Goal: Communication & Community: Answer question/provide support

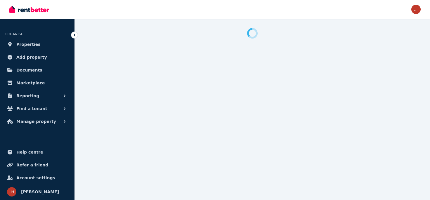
click at [407, 9] on div "Open main menu Open user menu" at bounding box center [215, 9] width 412 height 19
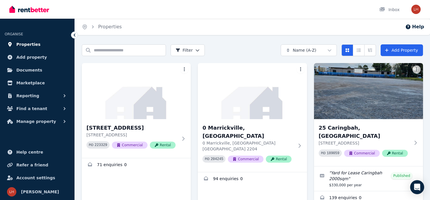
click at [33, 43] on span "Properties" at bounding box center [28, 44] width 24 height 7
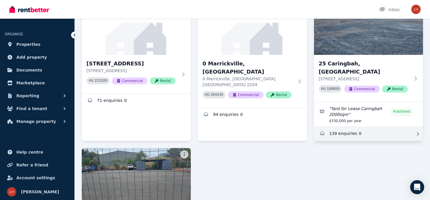
click at [346, 127] on link "Enquiries for 25 Caringbah, Caringbah" at bounding box center [368, 134] width 109 height 14
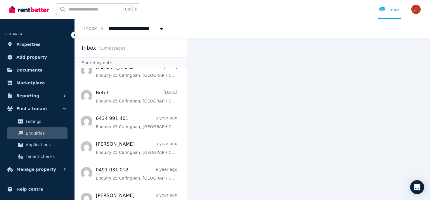
scroll to position [1017, 0]
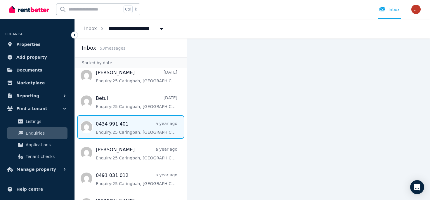
click at [141, 127] on span "Message list" at bounding box center [131, 126] width 112 height 23
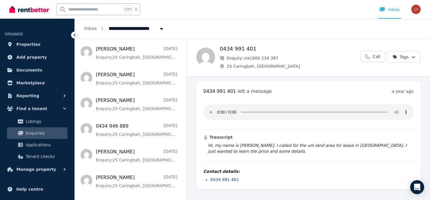
scroll to position [790, 0]
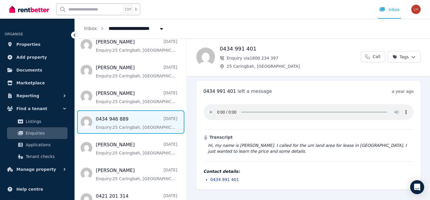
click at [131, 121] on span "Message list" at bounding box center [131, 121] width 112 height 23
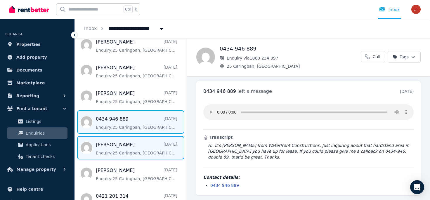
click at [125, 148] on span "Message list" at bounding box center [131, 147] width 112 height 23
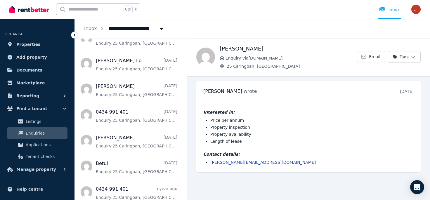
scroll to position [979, 0]
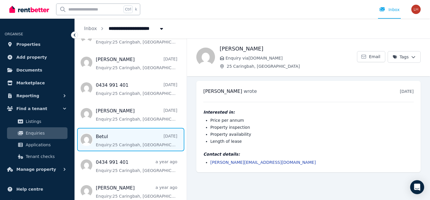
click at [127, 137] on span "Message list" at bounding box center [131, 139] width 112 height 23
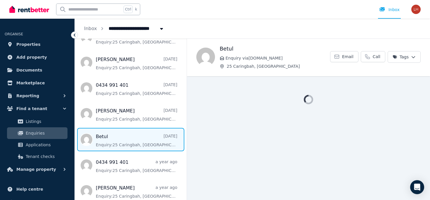
scroll to position [1092, 0]
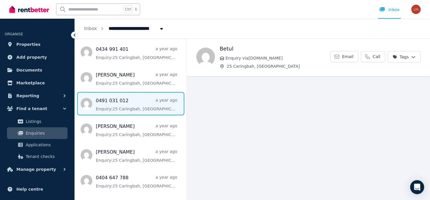
click at [141, 96] on span "Message list" at bounding box center [131, 103] width 112 height 23
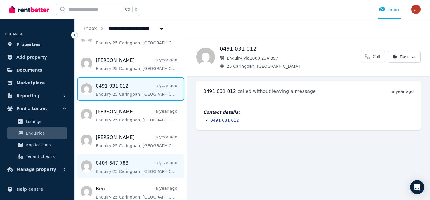
scroll to position [1167, 0]
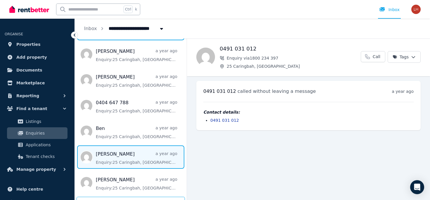
click at [129, 153] on span "Message list" at bounding box center [131, 157] width 112 height 23
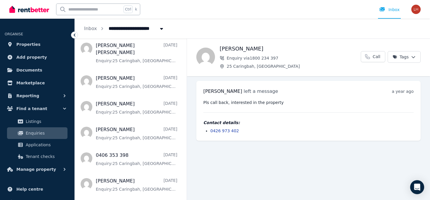
scroll to position [339, 0]
